Goal: Task Accomplishment & Management: Use online tool/utility

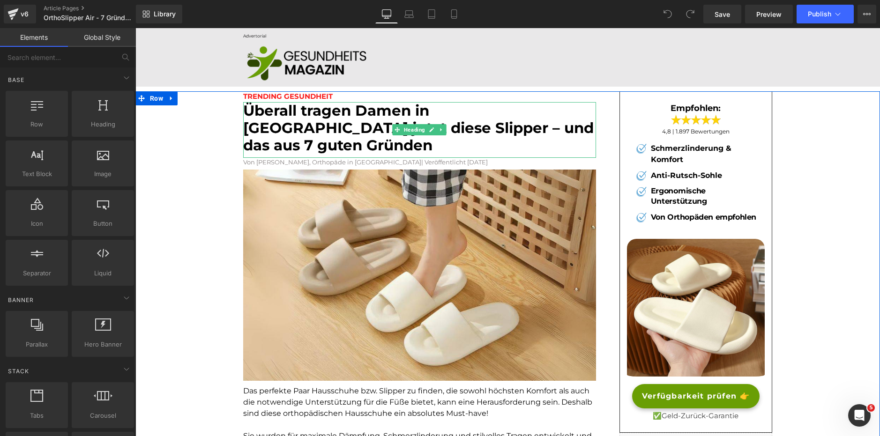
click at [331, 123] on font "Überall tragen Damen in [GEOGRAPHIC_DATA] jetzt diese Slipper – und das aus 7 g…" at bounding box center [418, 128] width 350 height 52
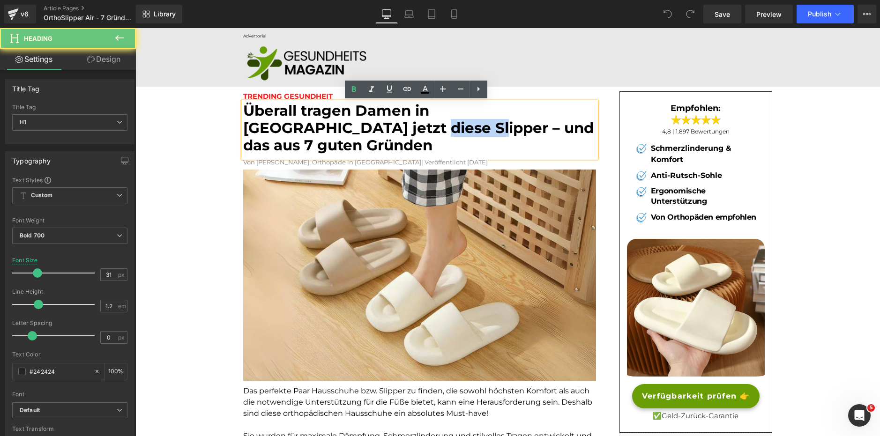
click at [331, 123] on font "Überall tragen Damen in [GEOGRAPHIC_DATA] jetzt diese Slipper – und das aus 7 g…" at bounding box center [418, 128] width 350 height 52
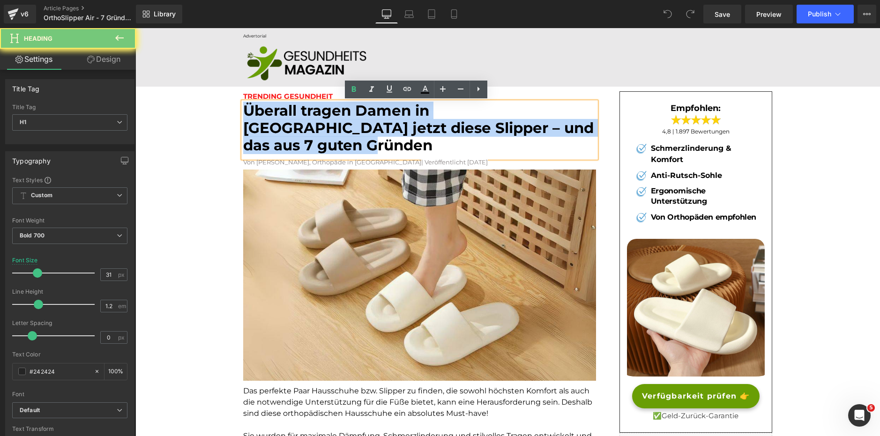
click at [331, 123] on font "Überall tragen Damen in [GEOGRAPHIC_DATA] jetzt diese Slipper – und das aus 7 g…" at bounding box center [418, 128] width 350 height 52
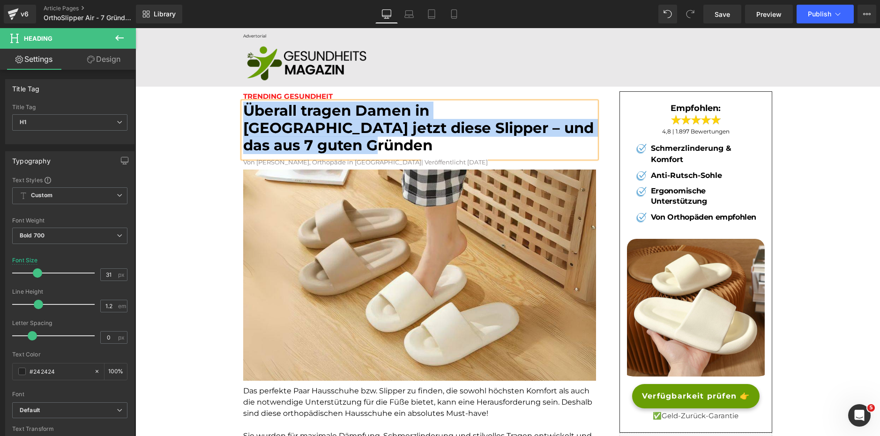
click at [401, 118] on font "Überall tragen Damen in Deutschland jetzt diese Slipper – und das aus 7 guten G…" at bounding box center [418, 128] width 350 height 52
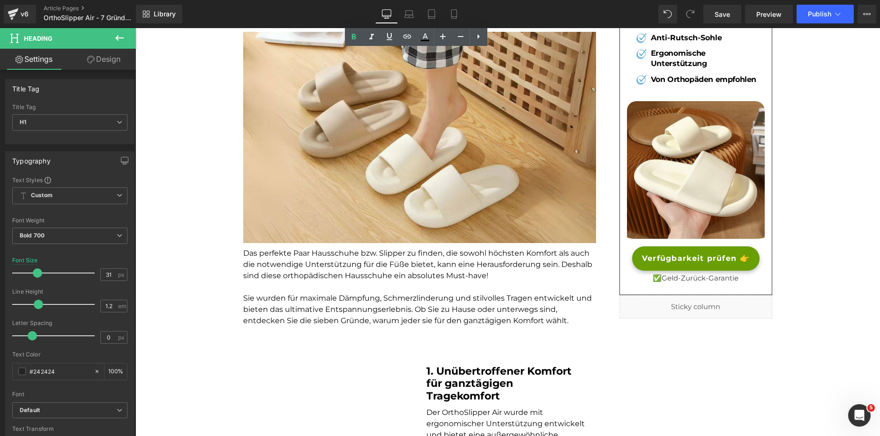
scroll to position [141, 0]
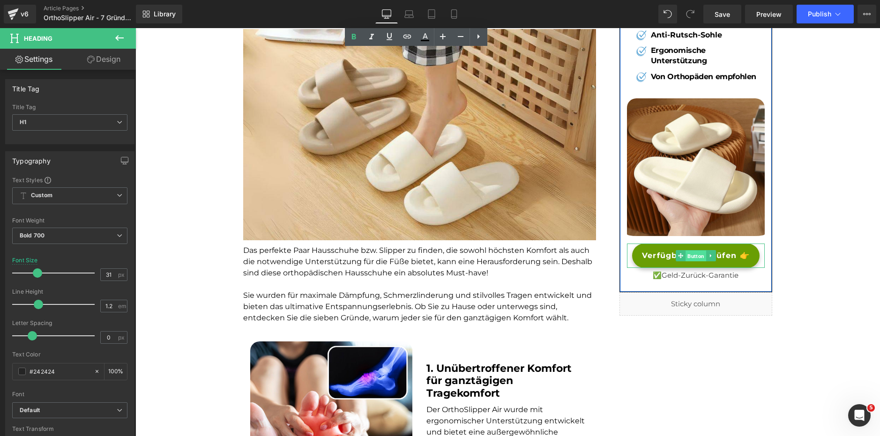
click at [688, 256] on span "Button" at bounding box center [695, 256] width 21 height 11
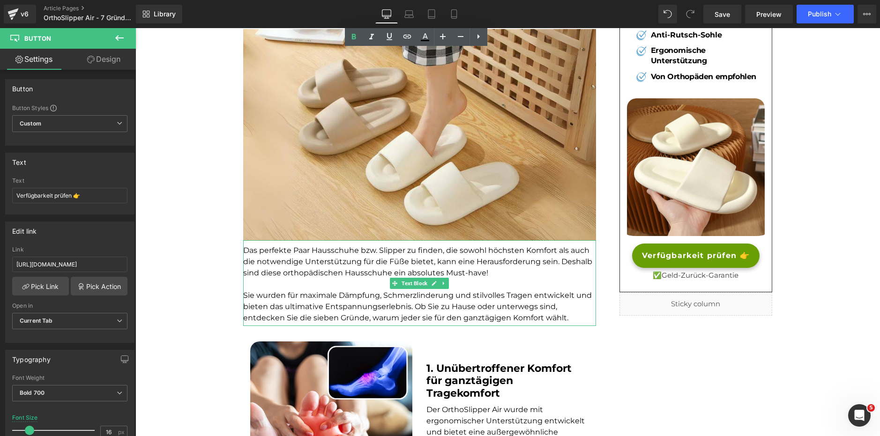
click at [341, 279] on p at bounding box center [419, 284] width 353 height 11
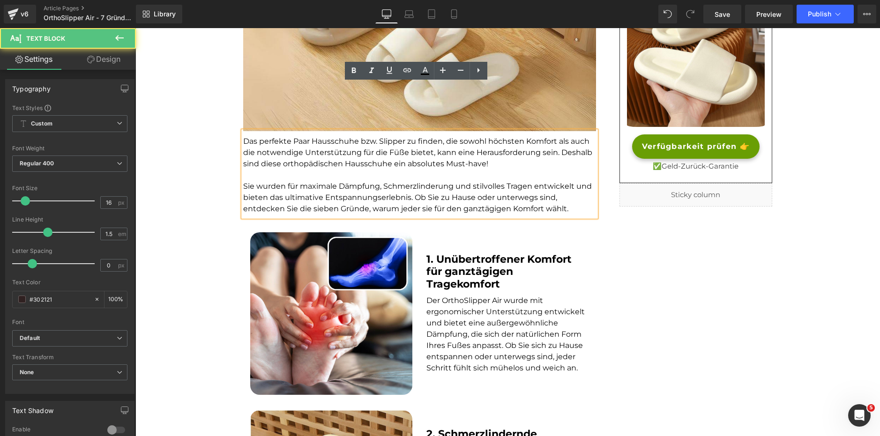
scroll to position [281, 0]
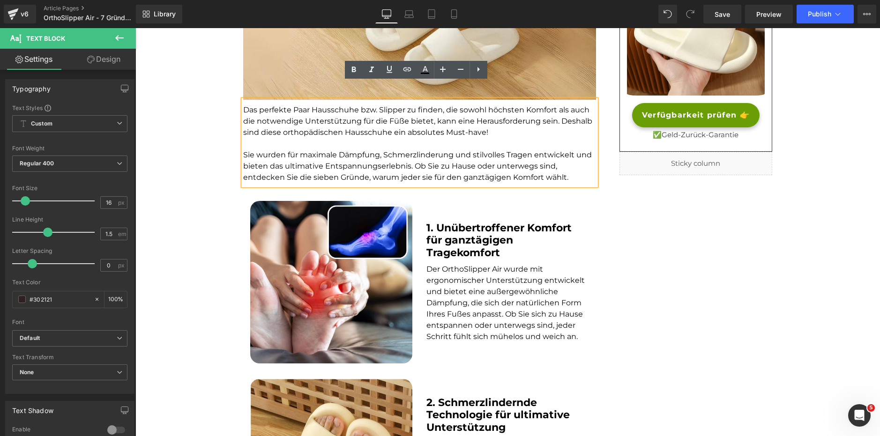
click at [471, 238] on b "1. Unübertroffener Komfort für ganztägigen Tragekomfort" at bounding box center [498, 240] width 145 height 37
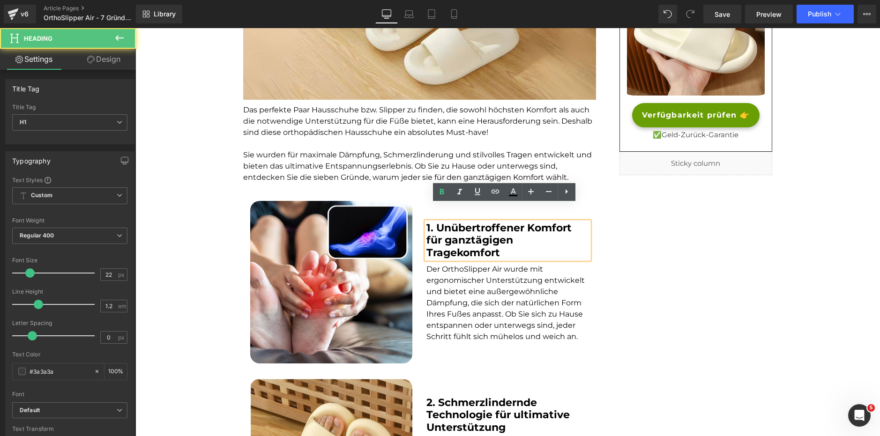
click at [463, 271] on font "Der OrthoSlipper Air wurde mit ergonomischer Unterstützung entwickelt und biete…" at bounding box center [505, 303] width 158 height 76
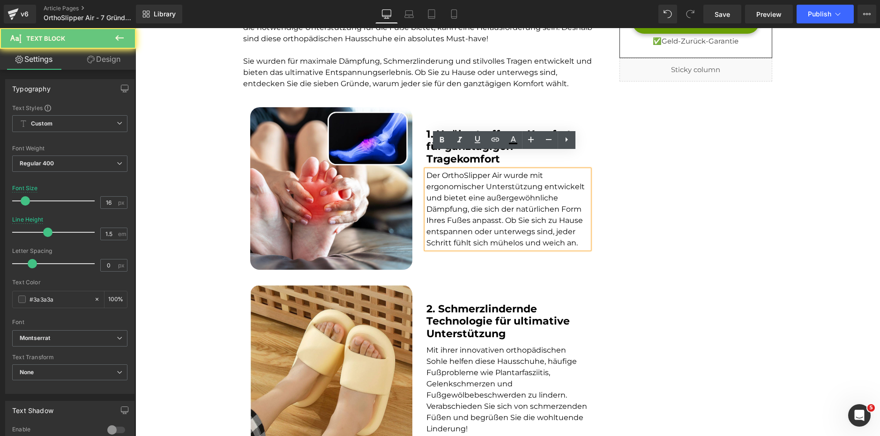
click at [458, 303] on b "2. Schmerzlindernde Technologie für ultimative Unterstützung" at bounding box center [497, 321] width 143 height 37
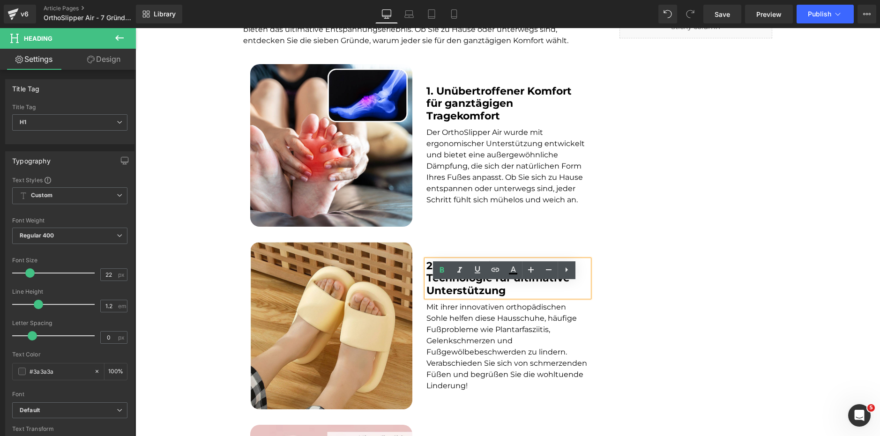
click at [462, 338] on font "Mit ihrer innovativen orthopädischen Sohle helfen diese Hausschuhe, häufige Fuß…" at bounding box center [506, 347] width 161 height 88
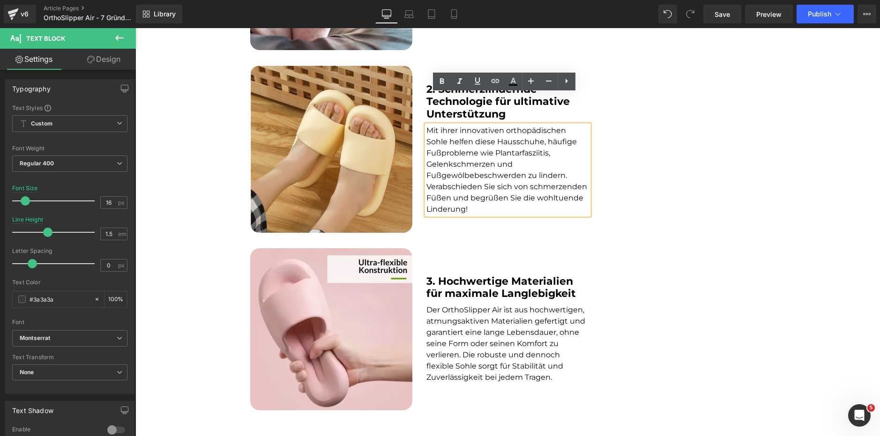
scroll to position [609, 0]
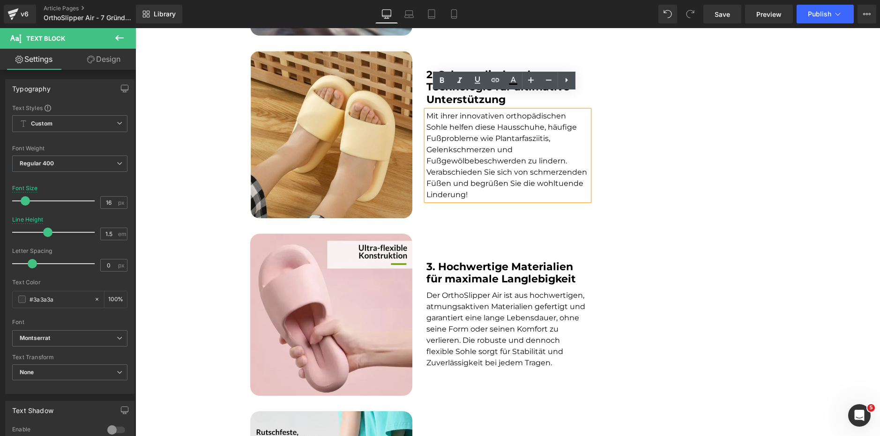
click at [485, 268] on span at bounding box center [486, 273] width 10 height 11
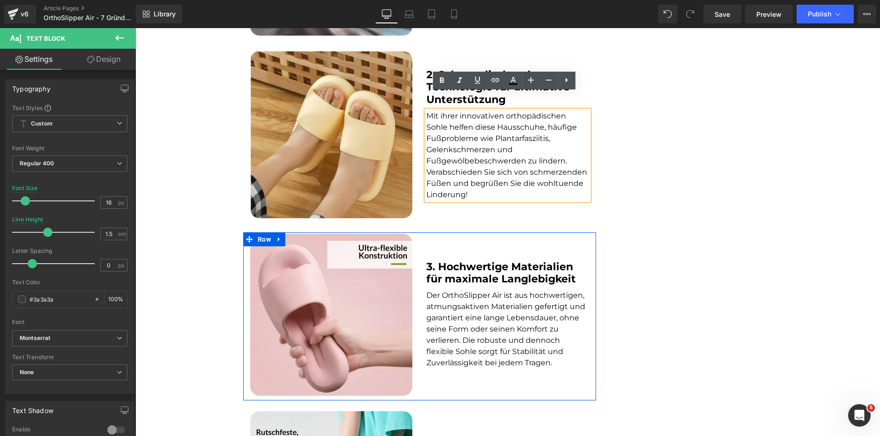
click at [473, 313] on font "Der OrthoSlipper Air ist aus hochwertigen, atmungsaktiven Materialien gefertigt…" at bounding box center [505, 329] width 159 height 76
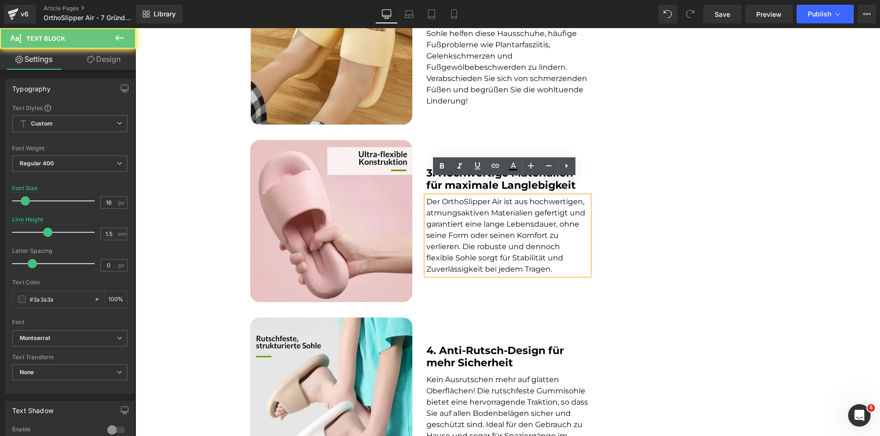
click at [477, 356] on div "4. Anti-Rutsch-Design für mehr Sicherheit Heading Kein Ausrutschen mehr auf gla…" at bounding box center [507, 399] width 176 height 162
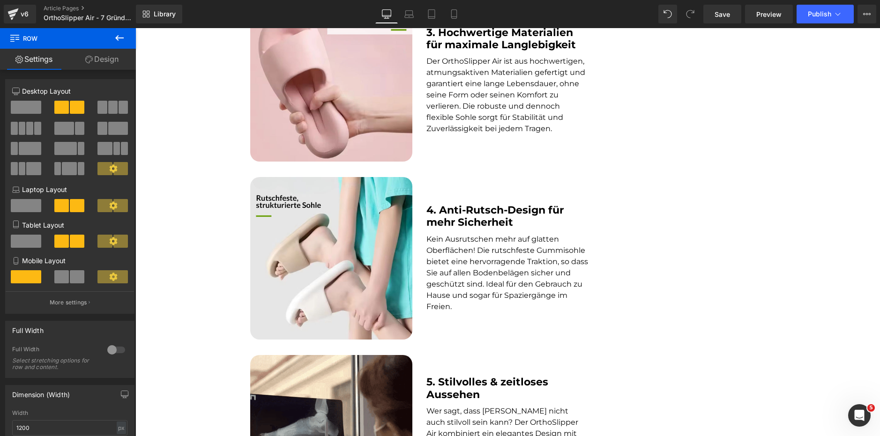
click at [479, 275] on font "Kein Ausrutschen mehr auf glatten Oberflächen! Die rutschfeste Gummisohle biete…" at bounding box center [507, 273] width 162 height 76
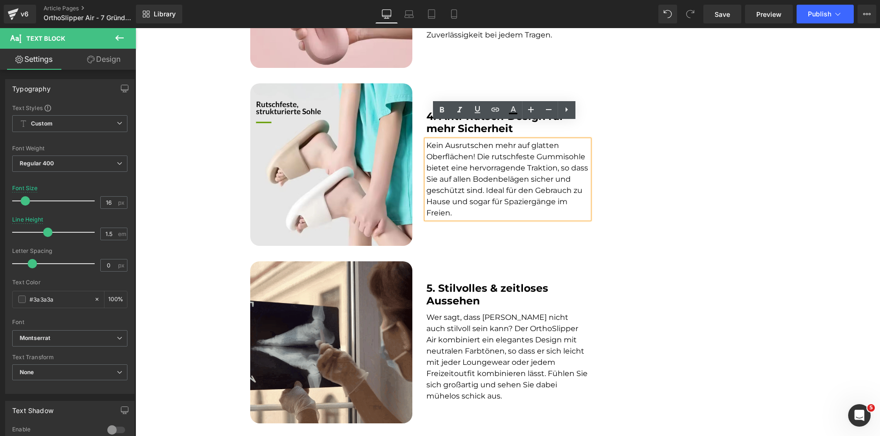
click at [455, 282] on b "5. Stilvolles & zeitloses Aussehen" at bounding box center [487, 294] width 122 height 25
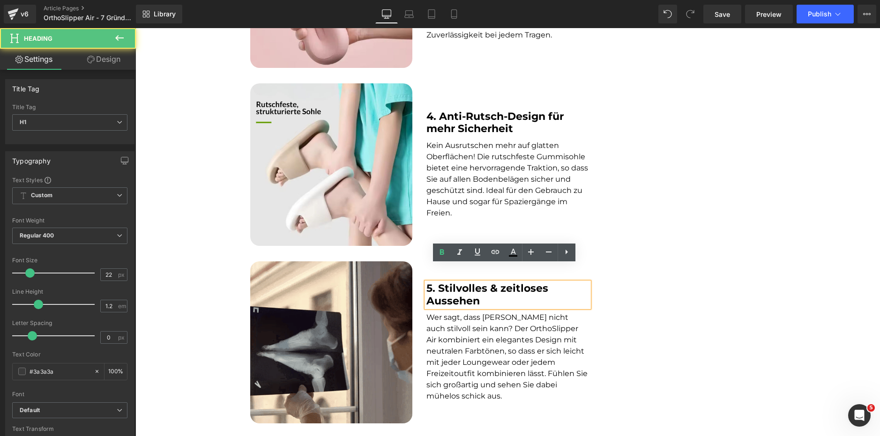
click at [460, 328] on p "Wer sagt, dass Komfort nicht auch stilvoll sein kann? Der OrthoSlipper Air komb…" at bounding box center [507, 357] width 162 height 90
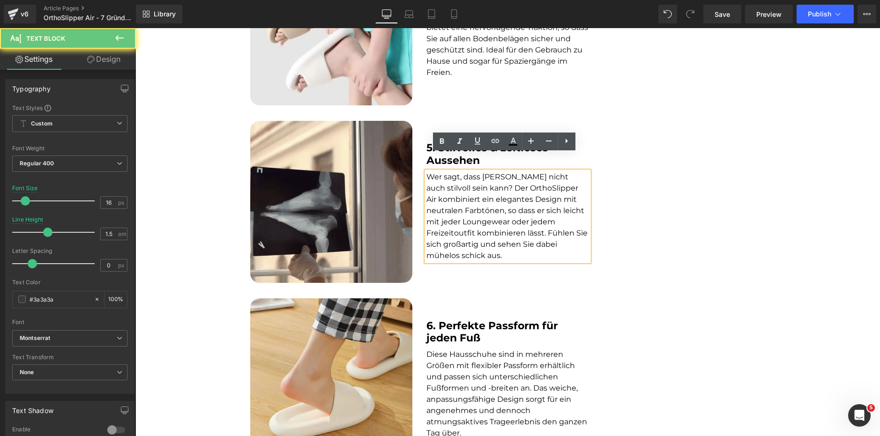
click at [464, 320] on b "6. Perfekte Passform für jeden Fuß" at bounding box center [491, 332] width 131 height 25
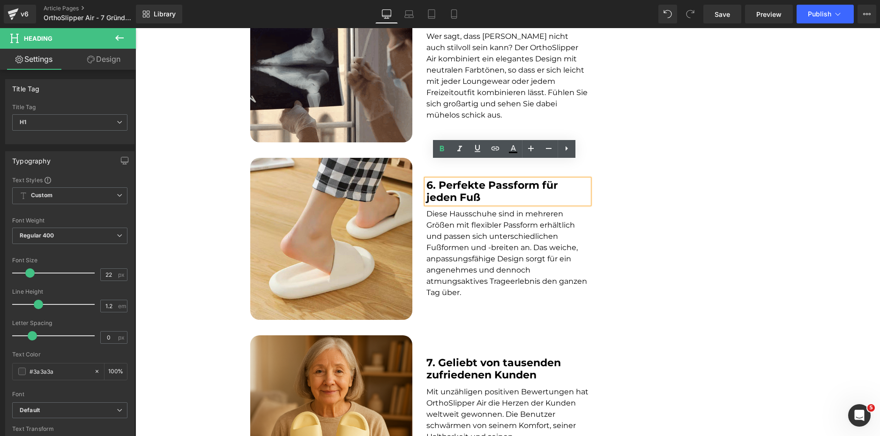
click at [472, 247] on p "Diese Hausschuhe sind in mehreren Größen mit flexibler Passform erhältlich und …" at bounding box center [507, 254] width 162 height 90
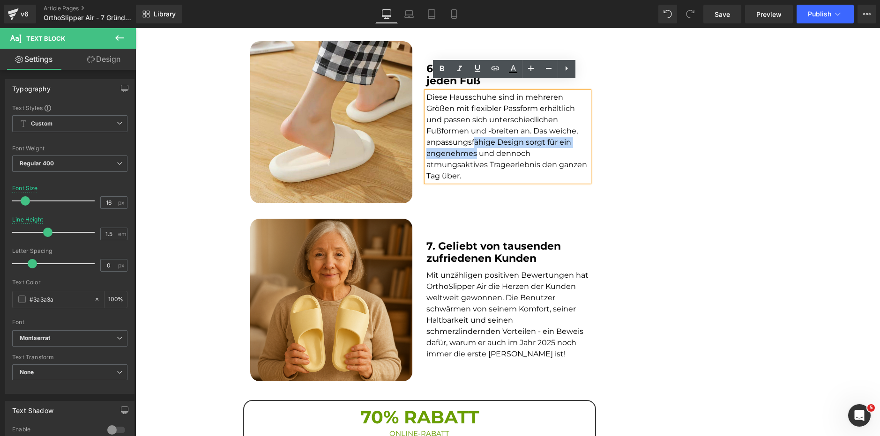
scroll to position [1359, 0]
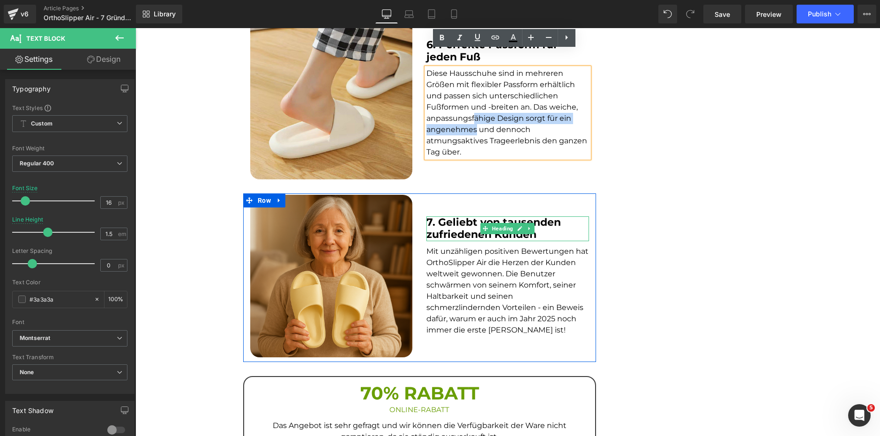
click at [464, 216] on b "7. Geliebt von tausenden zufriedenen Kunden" at bounding box center [493, 228] width 134 height 25
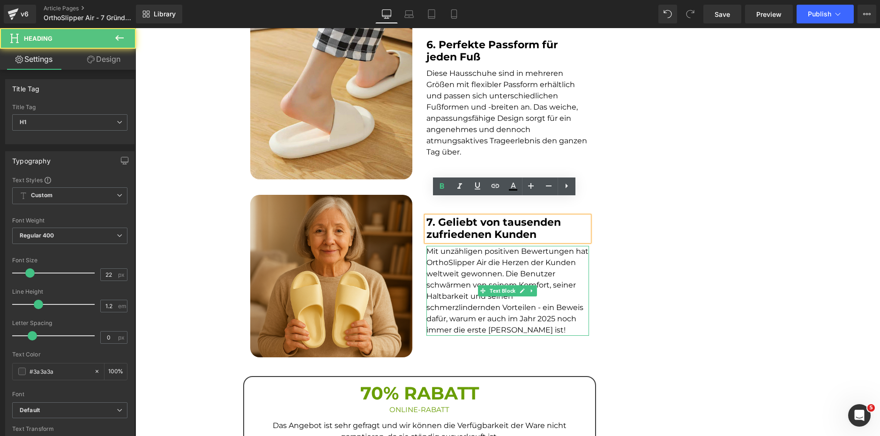
click at [467, 264] on font "Mit unzähligen positiven Bewertungen hat OrthoSlipper Air die Herzen der Kunden…" at bounding box center [507, 291] width 162 height 88
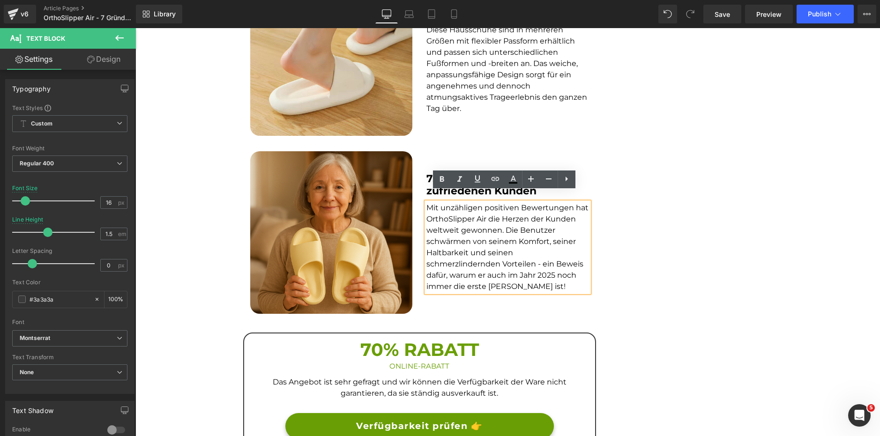
scroll to position [1406, 0]
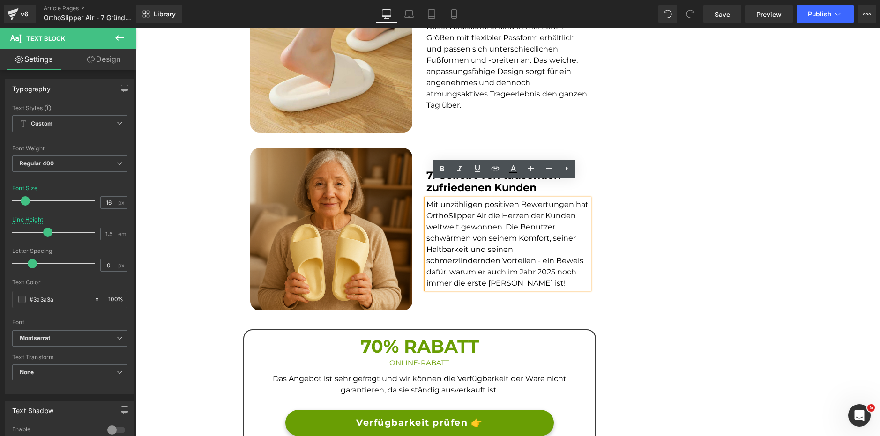
click at [376, 335] on h3 "70% RABATT" at bounding box center [419, 346] width 337 height 23
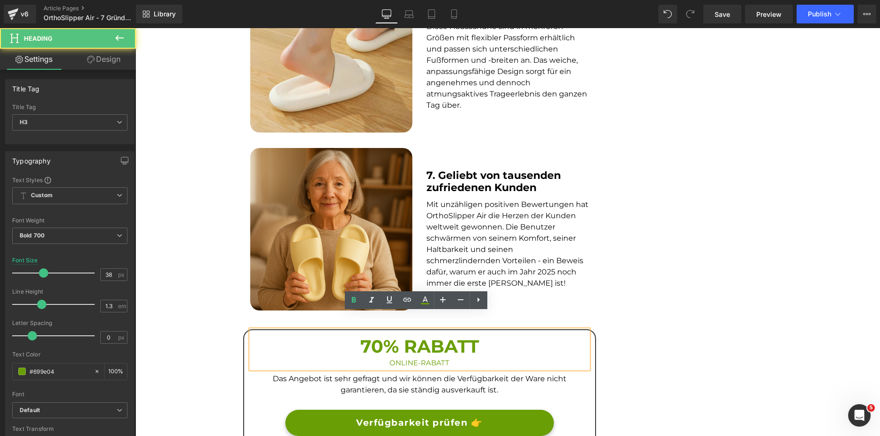
click at [371, 335] on h3 "70% RABATT" at bounding box center [419, 346] width 337 height 23
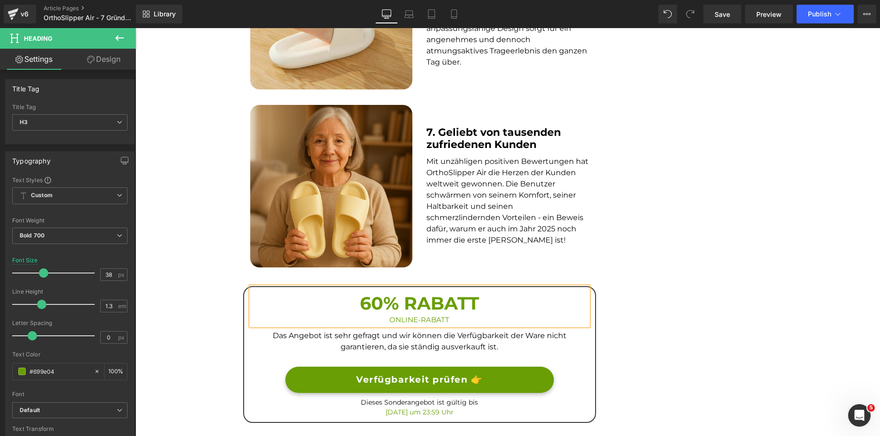
scroll to position [1452, 0]
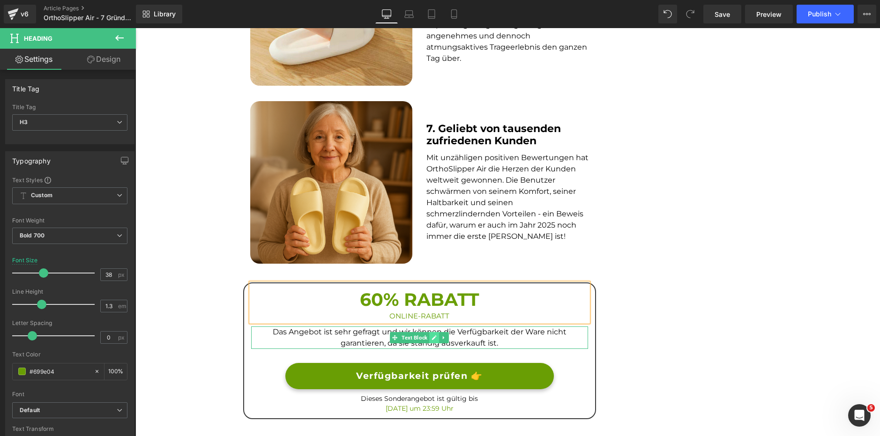
click at [432, 335] on icon at bounding box center [434, 338] width 5 height 6
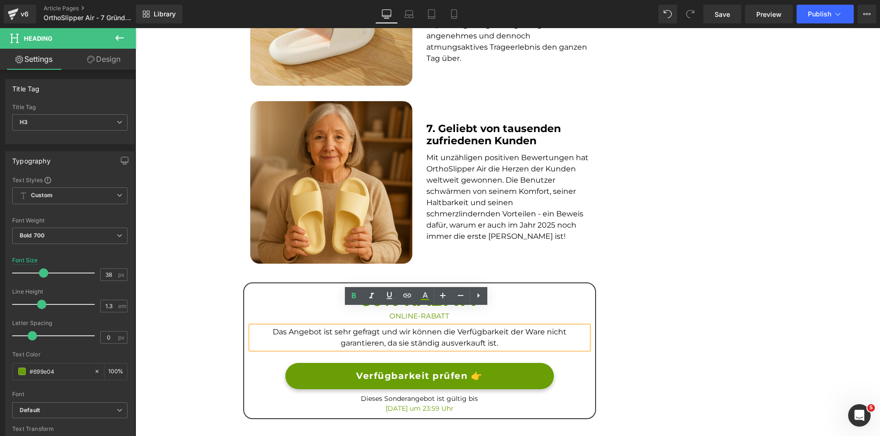
click at [430, 327] on p "Das Angebot ist sehr gefragt und wir können die Verfügbarkeit der Ware nicht ga…" at bounding box center [419, 338] width 337 height 22
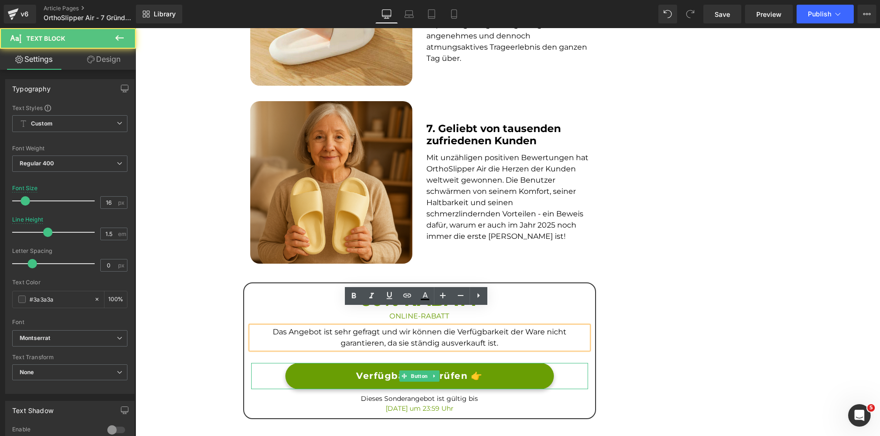
click at [430, 371] on link at bounding box center [435, 376] width 10 height 11
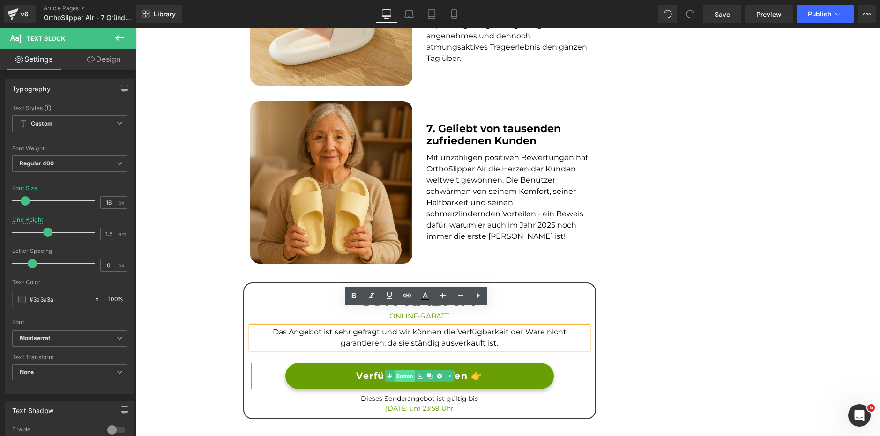
click at [405, 371] on link "Button" at bounding box center [400, 376] width 30 height 11
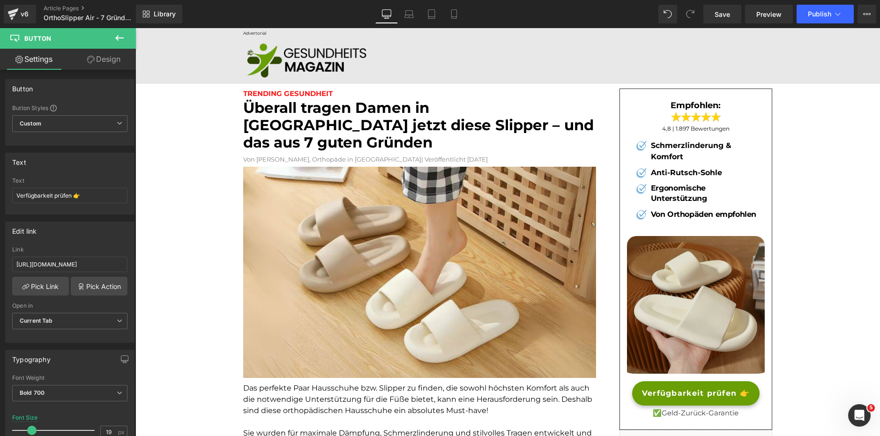
scroll to position [0, 0]
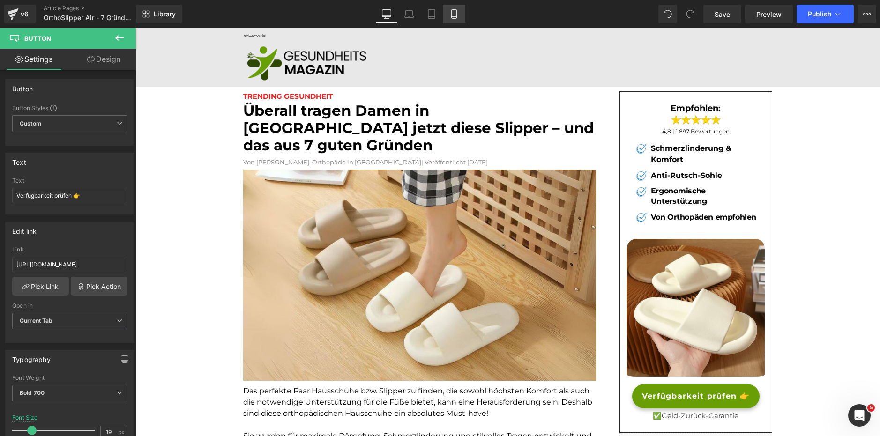
click at [457, 8] on link "Mobile" at bounding box center [454, 14] width 22 height 19
type input "13"
type input "100"
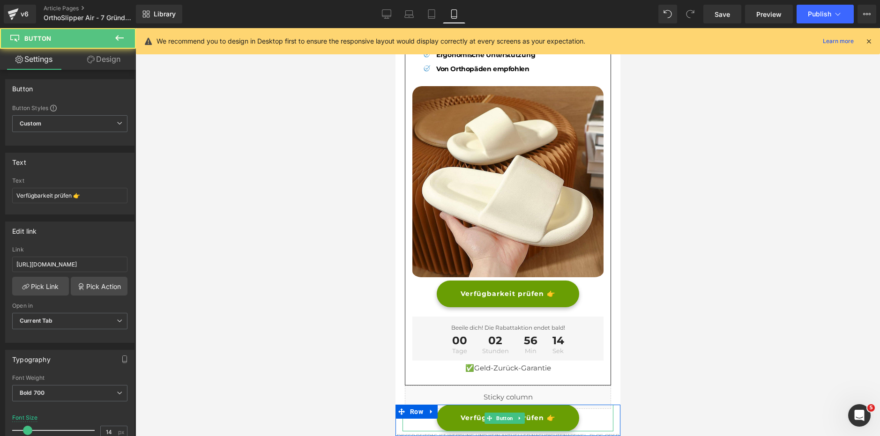
scroll to position [2845, 0]
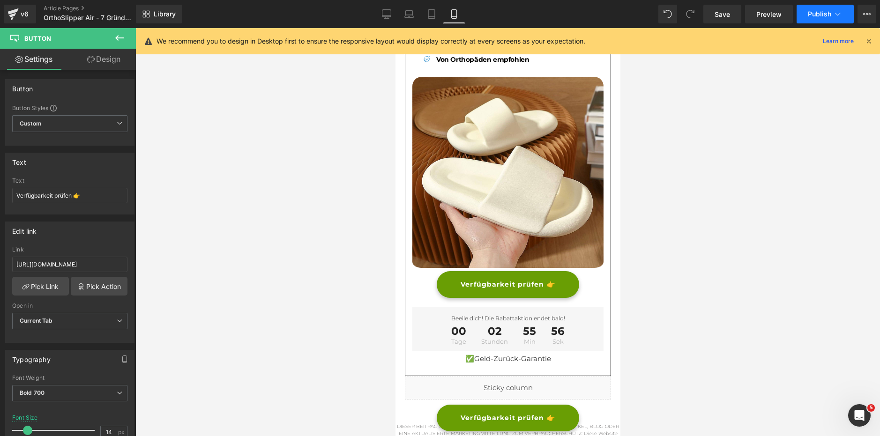
click at [841, 8] on button "Publish" at bounding box center [825, 14] width 57 height 19
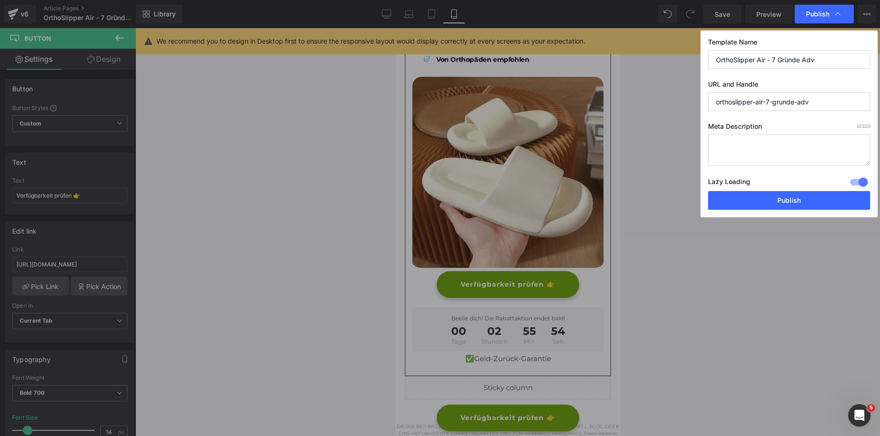
click at [854, 185] on div at bounding box center [859, 182] width 22 height 15
click at [797, 206] on button "Publish" at bounding box center [789, 200] width 162 height 19
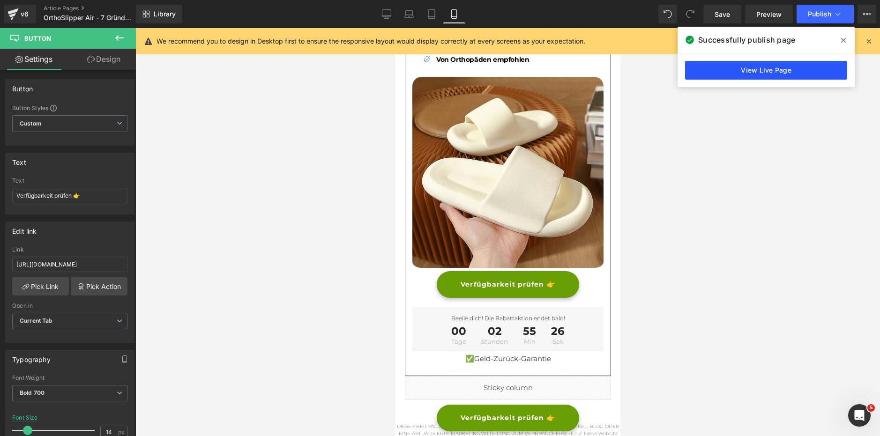
click at [781, 73] on link "View Live Page" at bounding box center [766, 70] width 162 height 19
